Goal: Navigation & Orientation: Find specific page/section

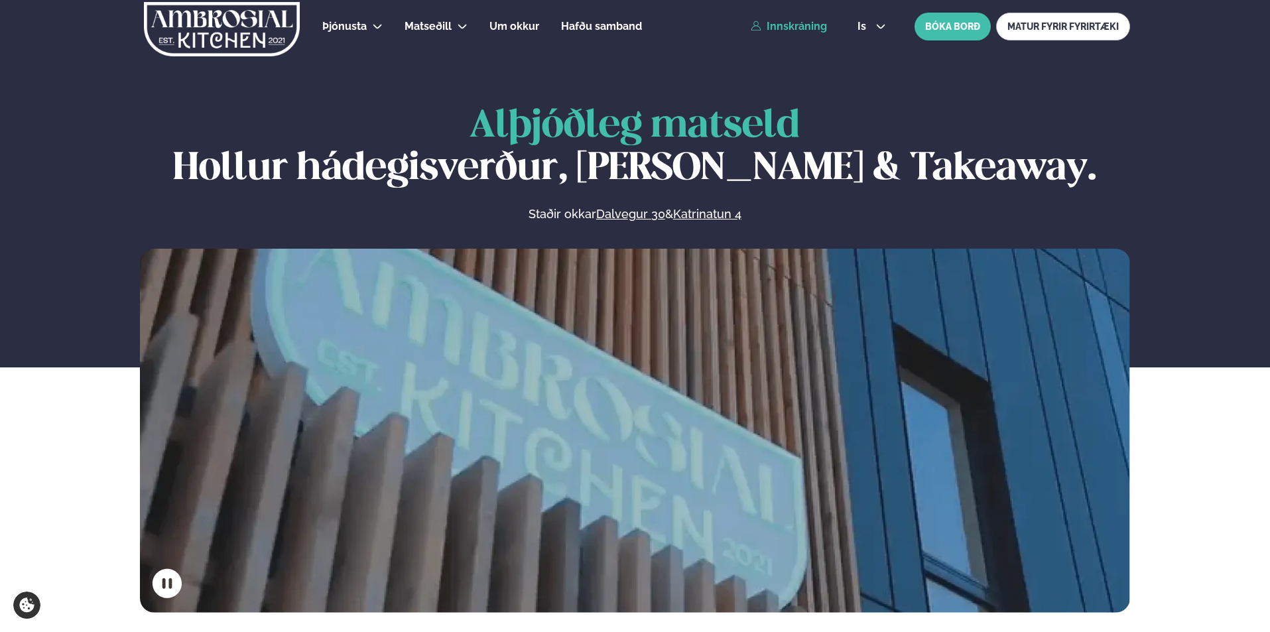
click at [800, 30] on link "Innskráning" at bounding box center [789, 27] width 76 height 12
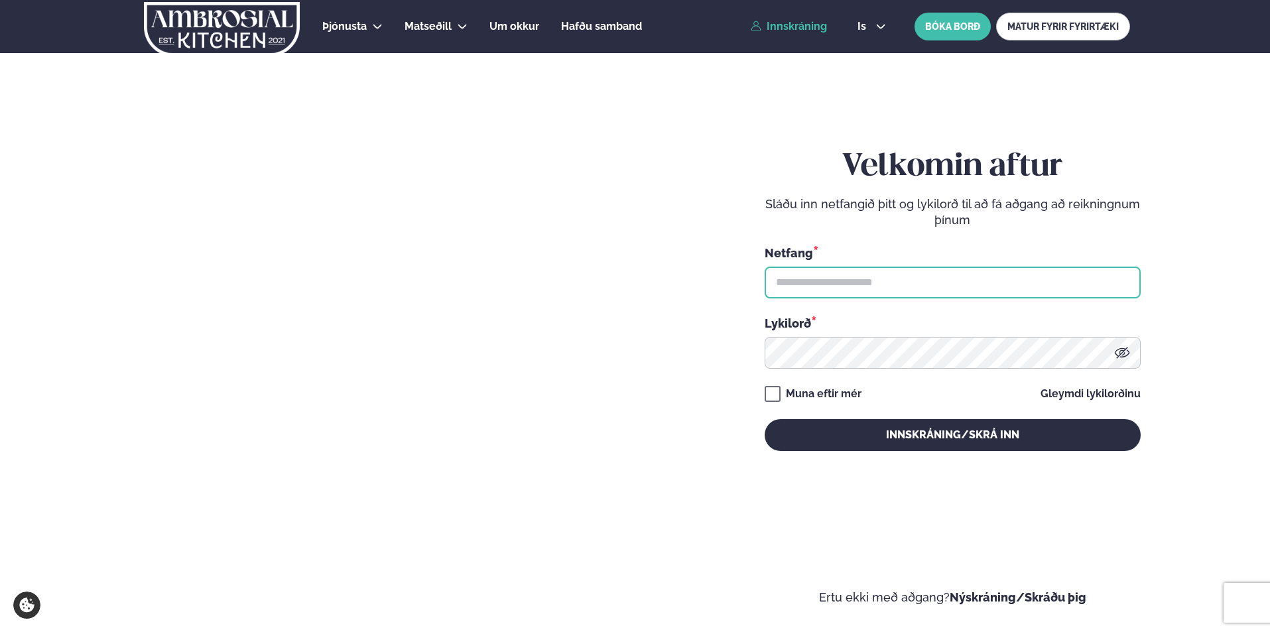
type input "**********"
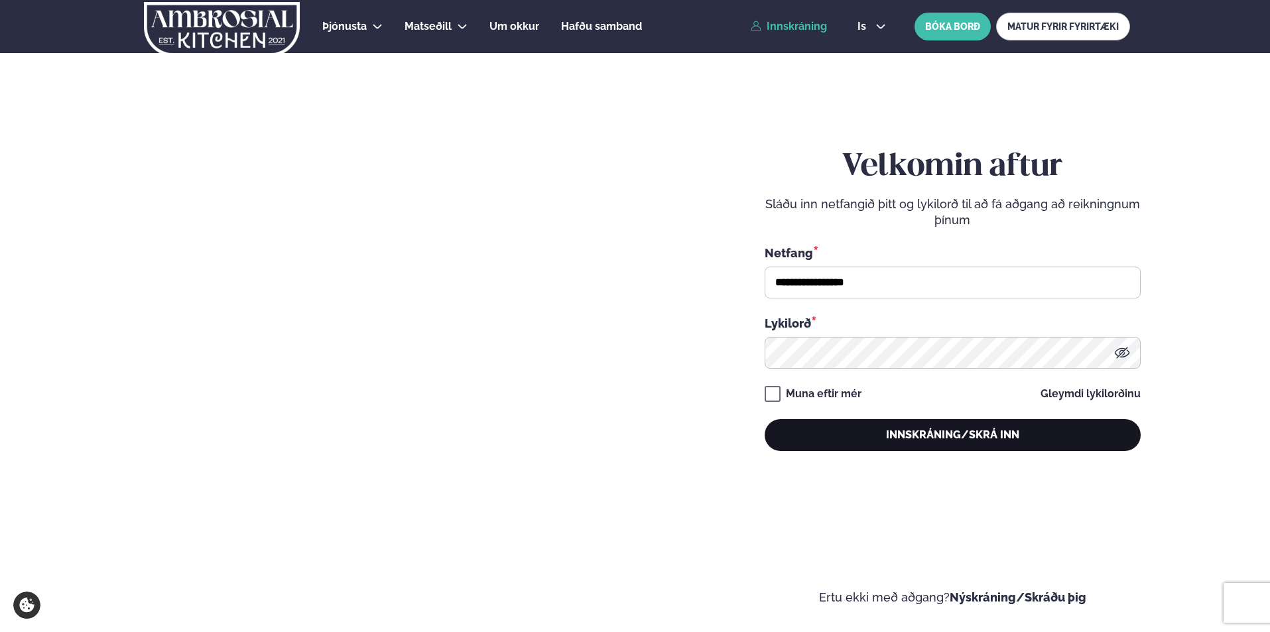
click at [904, 437] on button "Innskráning/Skrá inn" at bounding box center [953, 435] width 376 height 32
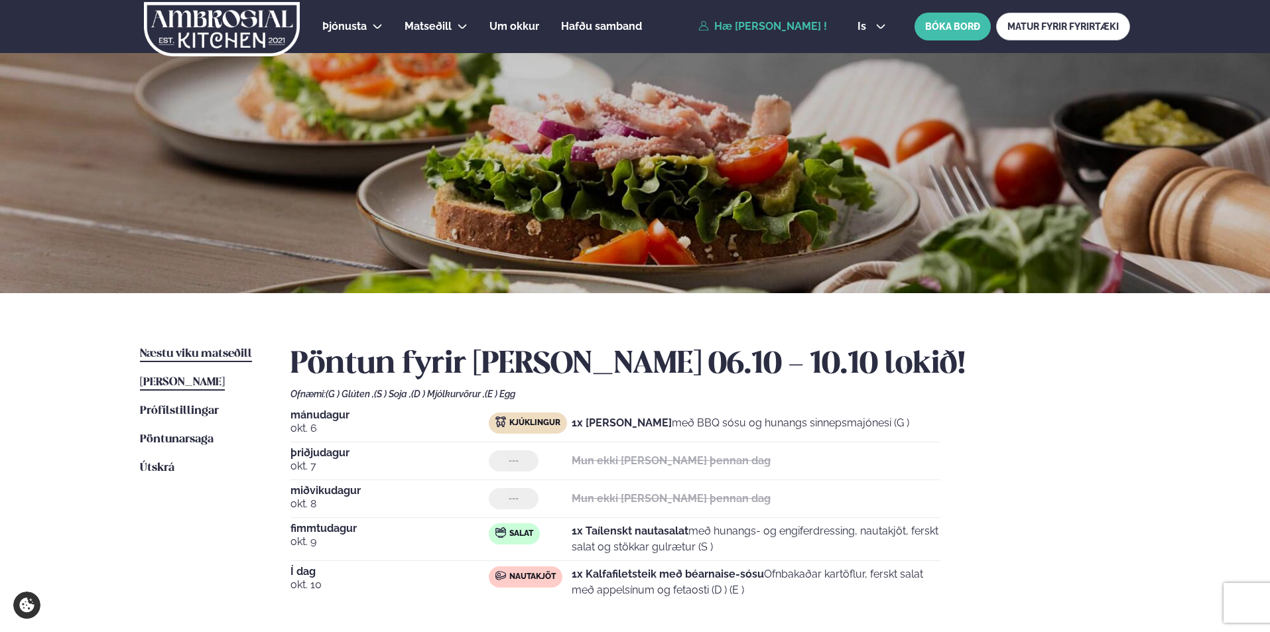
click at [190, 352] on span "Næstu viku matseðill" at bounding box center [196, 353] width 112 height 11
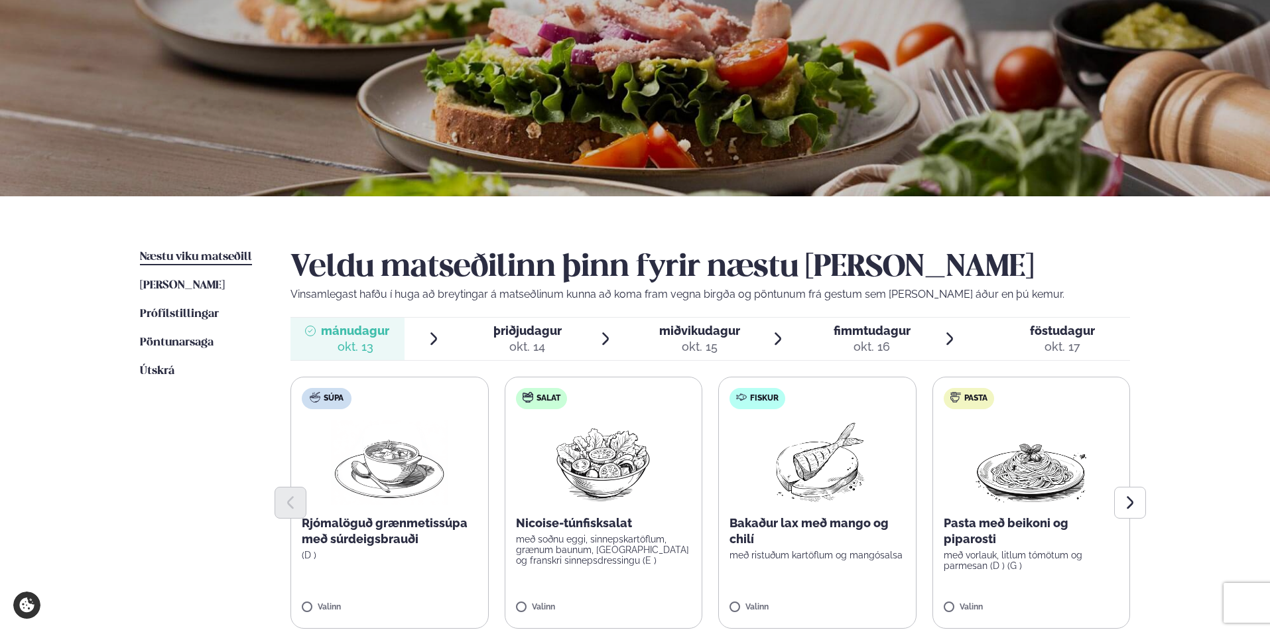
scroll to position [102, 0]
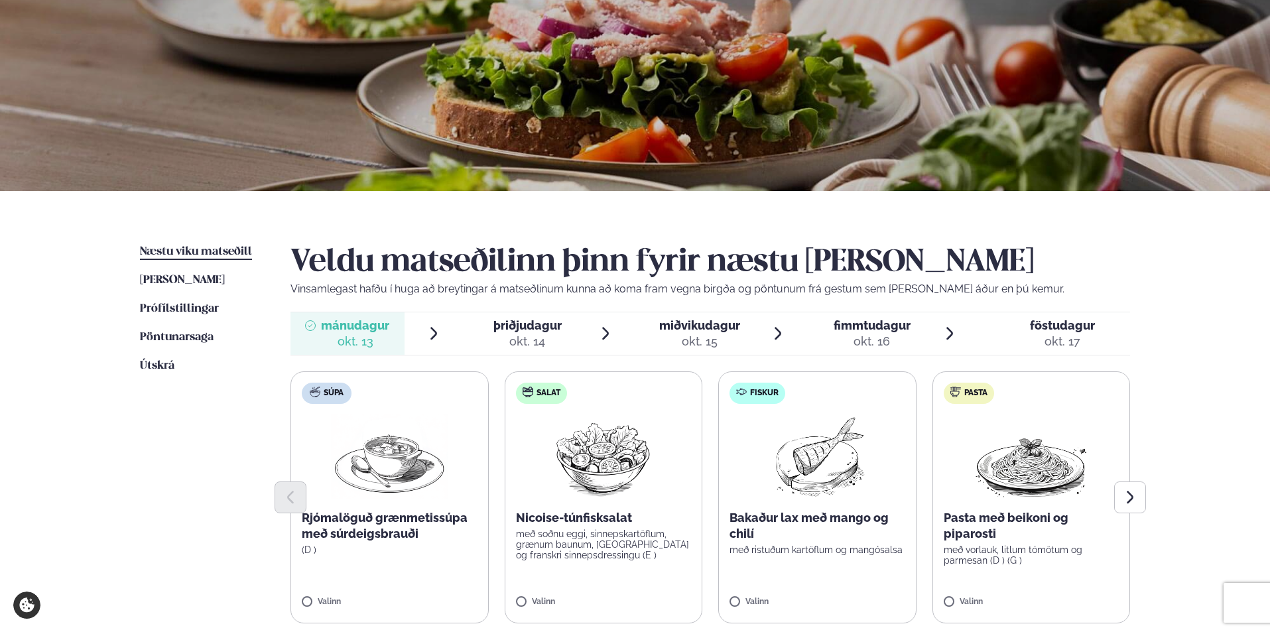
click at [533, 330] on span "þriðjudagur" at bounding box center [527, 325] width 68 height 14
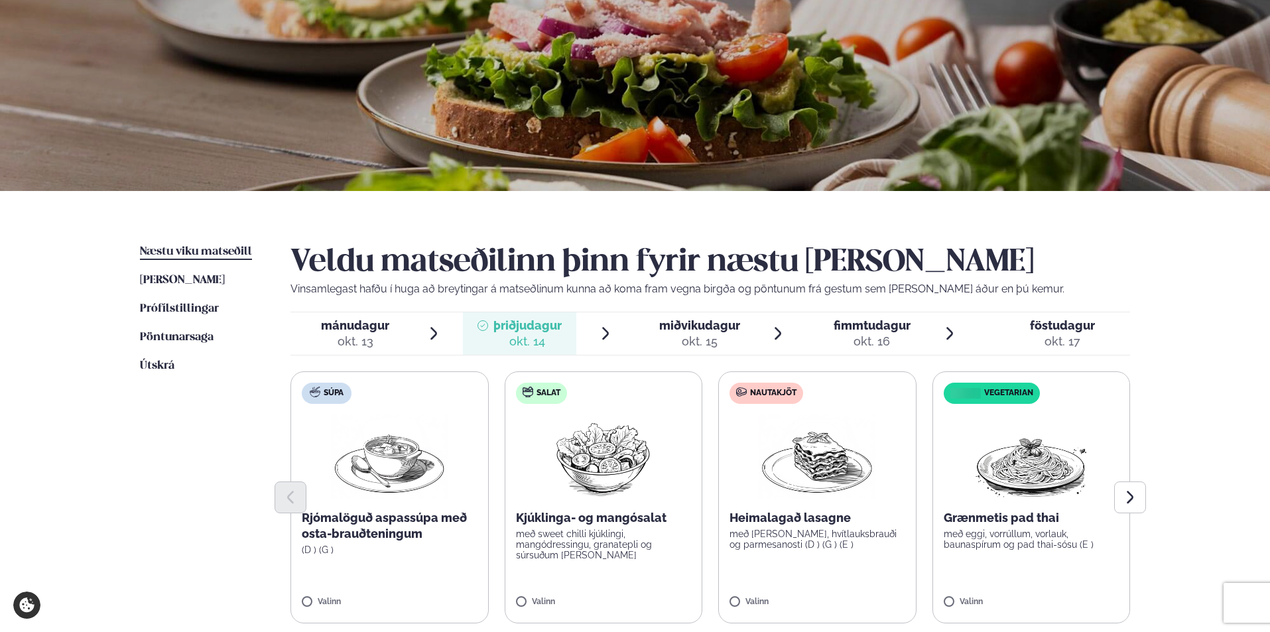
click at [686, 329] on span "miðvikudagur" at bounding box center [699, 325] width 81 height 14
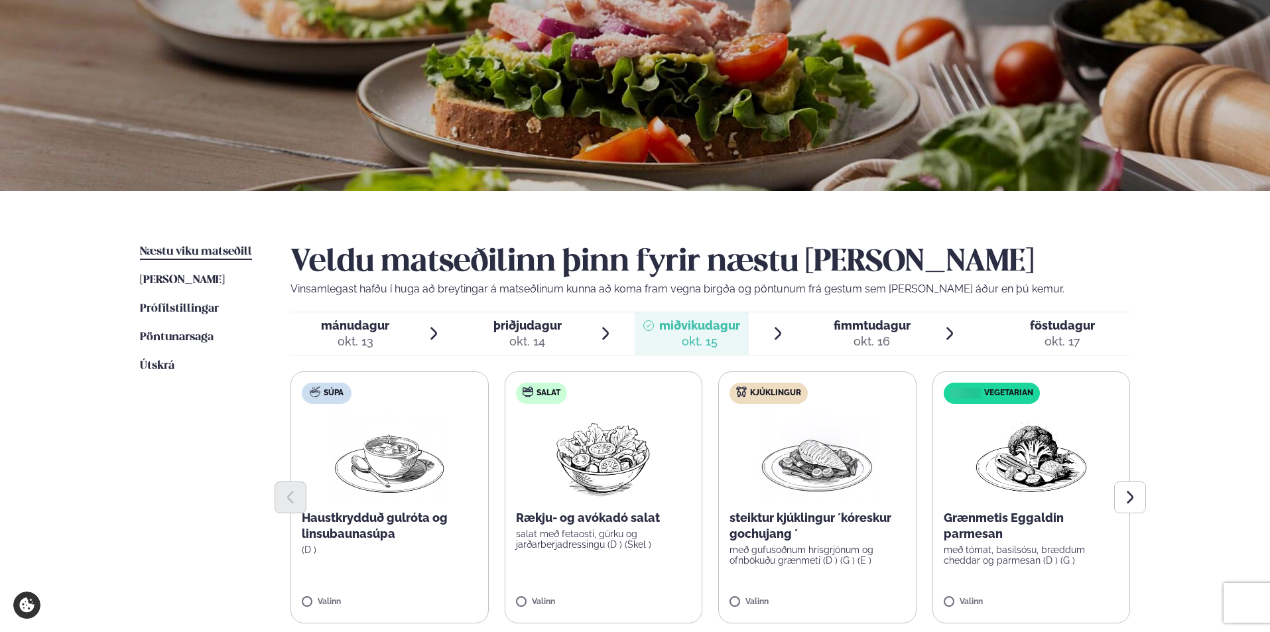
click at [854, 332] on span "fimmtudagur" at bounding box center [872, 325] width 77 height 14
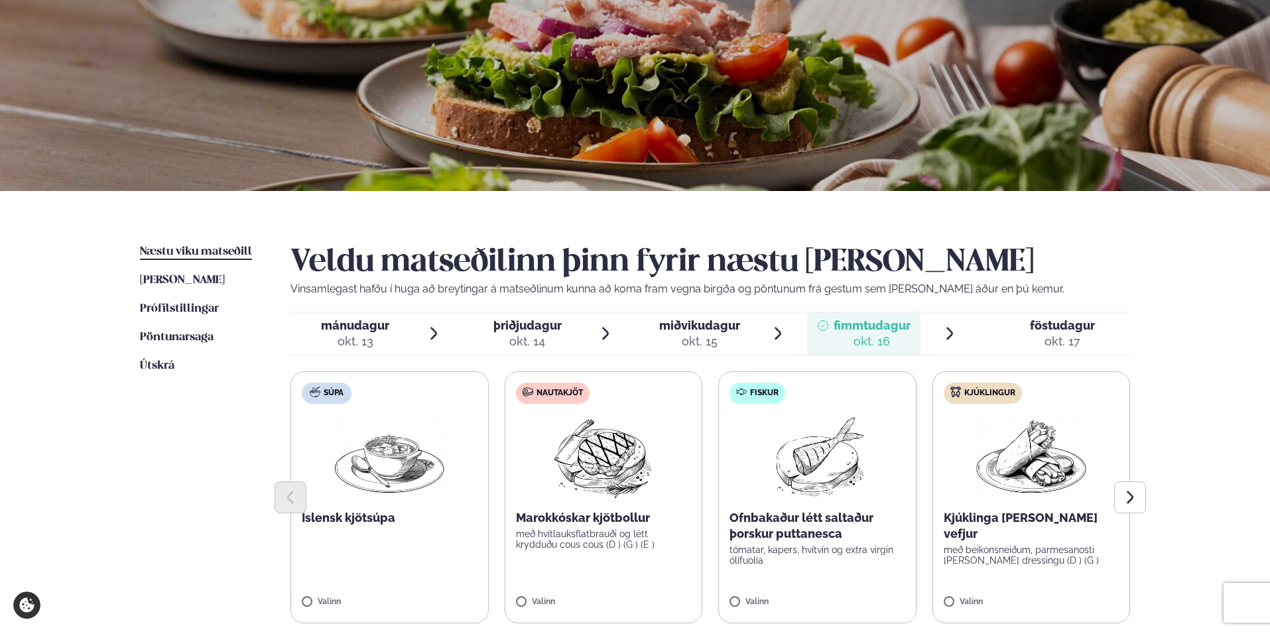
click at [1053, 333] on div "föstudagur fös." at bounding box center [1062, 326] width 65 height 16
